Goal: Information Seeking & Learning: Learn about a topic

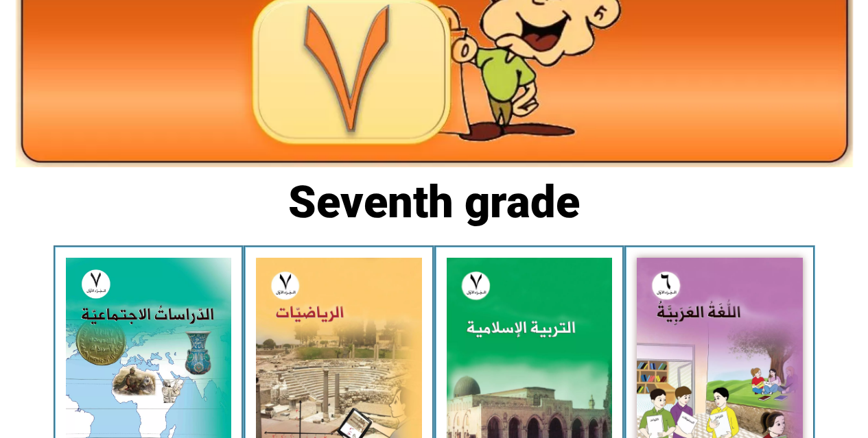
scroll to position [192, 0]
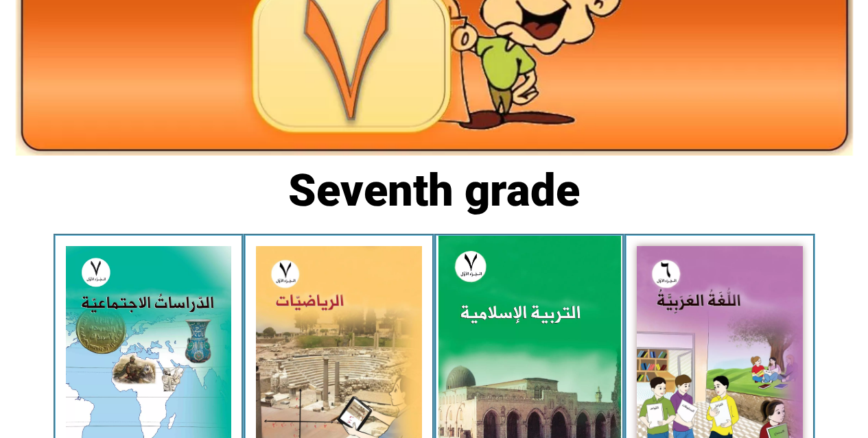
click at [497, 345] on img at bounding box center [529, 350] width 183 height 228
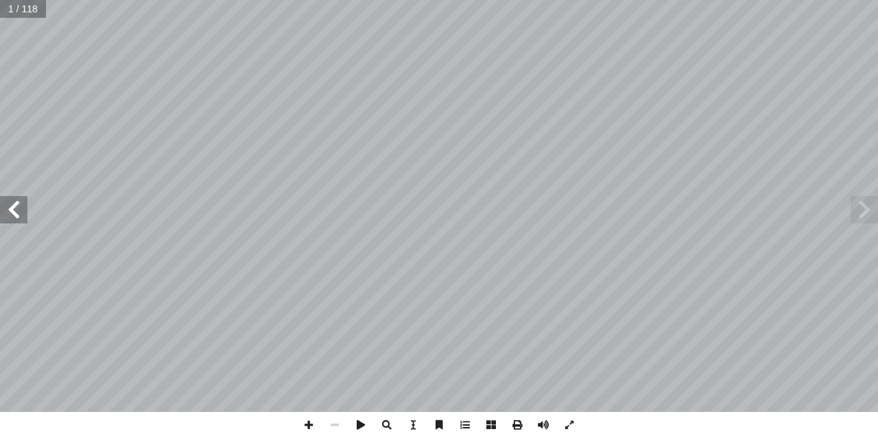
click at [19, 220] on span at bounding box center [13, 209] width 27 height 27
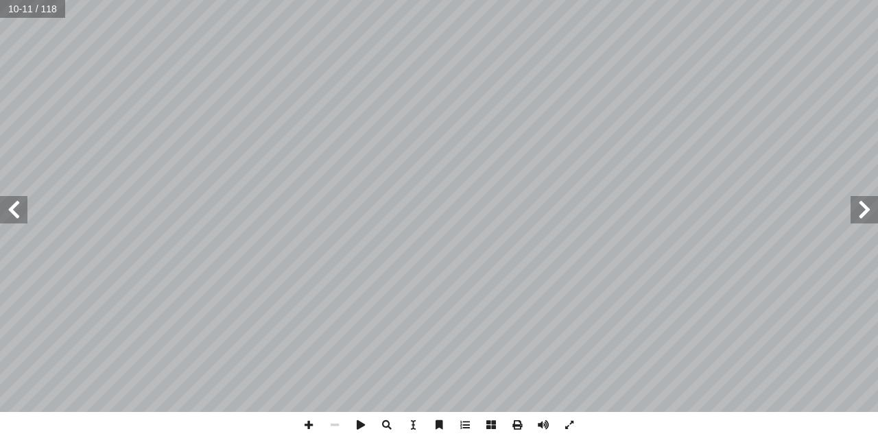
click at [19, 220] on span at bounding box center [13, 209] width 27 height 27
click at [311, 419] on span at bounding box center [309, 425] width 26 height 26
click at [16, 211] on span at bounding box center [13, 209] width 27 height 27
click at [337, 427] on span at bounding box center [335, 425] width 26 height 26
click at [875, 213] on span at bounding box center [864, 209] width 27 height 27
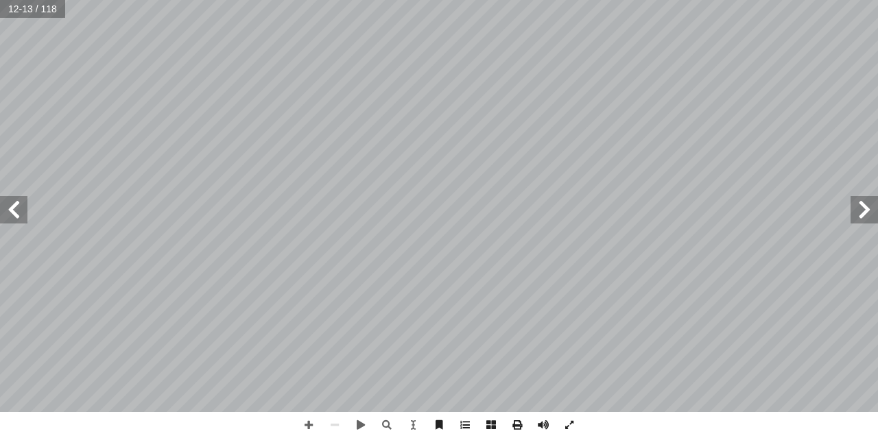
click at [11, 208] on span at bounding box center [13, 209] width 27 height 27
click at [873, 210] on span at bounding box center [864, 209] width 27 height 27
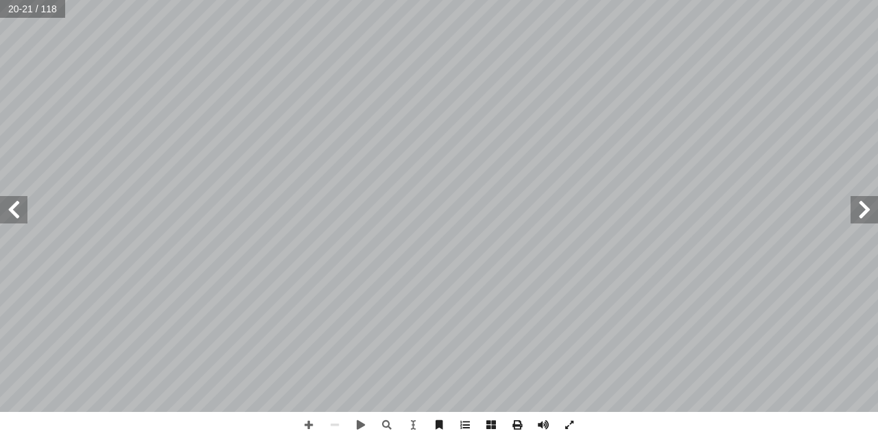
click at [873, 210] on span at bounding box center [864, 209] width 27 height 27
click at [18, 215] on span at bounding box center [13, 209] width 27 height 27
click at [868, 209] on span at bounding box center [864, 209] width 27 height 27
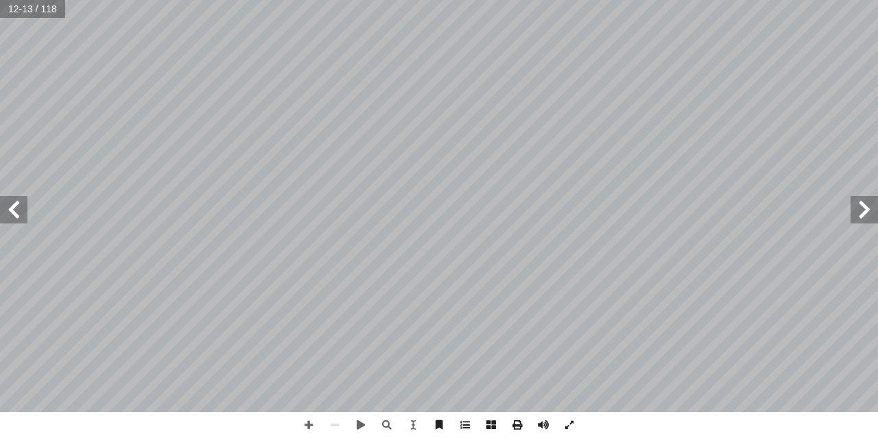
click at [17, 211] on span at bounding box center [13, 209] width 27 height 27
click at [307, 425] on span at bounding box center [309, 425] width 26 height 26
click at [22, 222] on span at bounding box center [13, 209] width 27 height 27
click at [340, 421] on span at bounding box center [335, 425] width 26 height 26
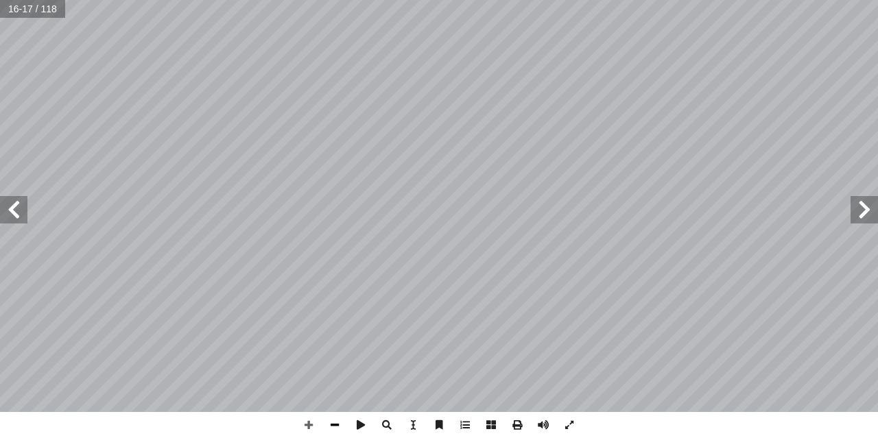
click at [340, 421] on span at bounding box center [335, 425] width 26 height 26
click at [869, 209] on span at bounding box center [864, 209] width 27 height 27
click at [309, 429] on span at bounding box center [309, 425] width 26 height 26
click at [340, 423] on span at bounding box center [335, 425] width 26 height 26
click at [865, 213] on span at bounding box center [864, 209] width 27 height 27
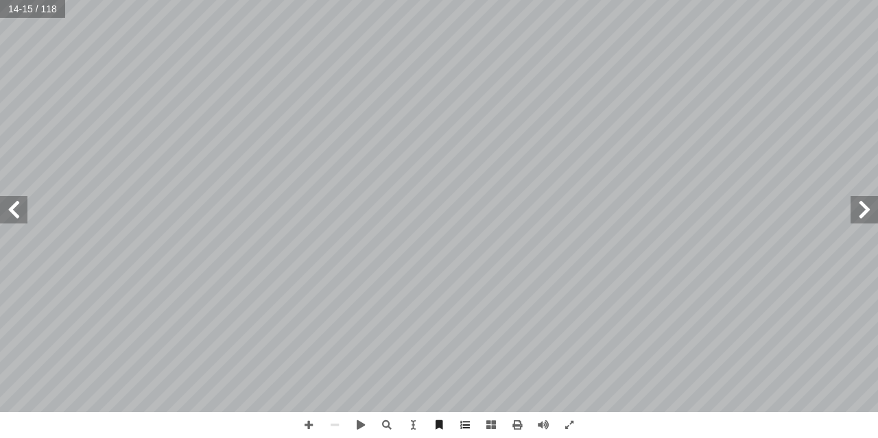
click at [865, 213] on span at bounding box center [864, 209] width 27 height 27
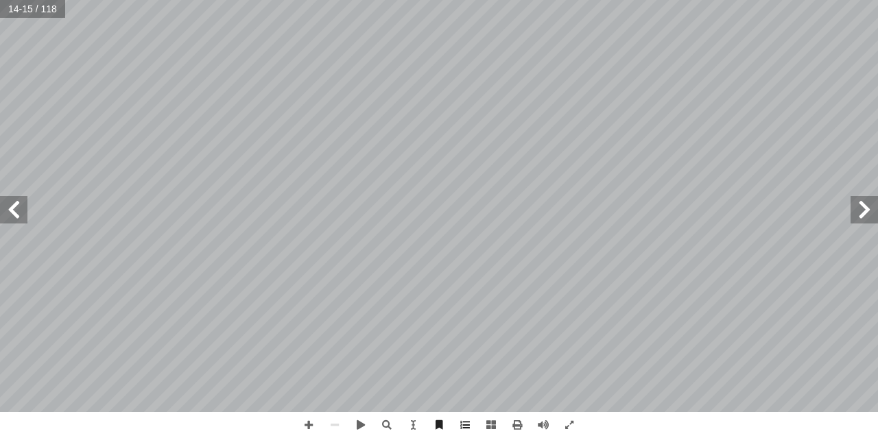
click at [865, 213] on span at bounding box center [864, 209] width 27 height 27
